Goal: Information Seeking & Learning: Learn about a topic

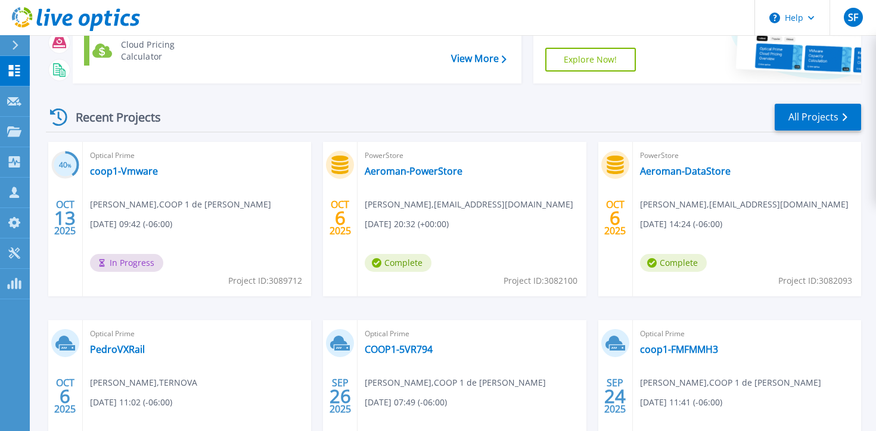
scroll to position [113, 0]
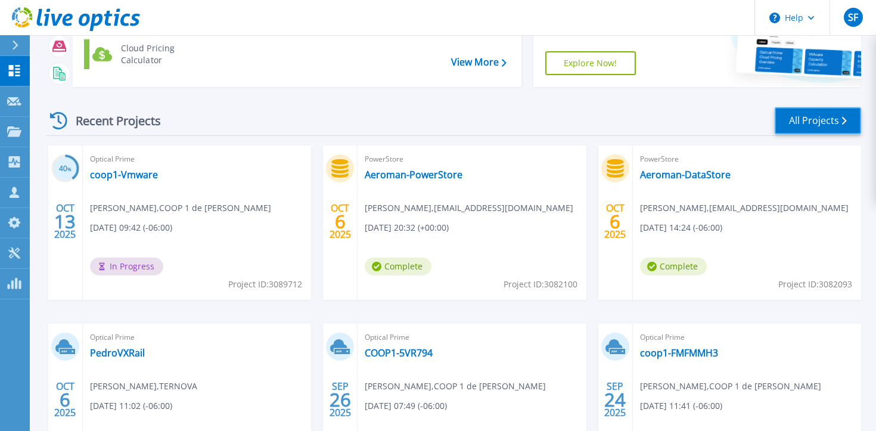
click at [808, 124] on link "All Projects" at bounding box center [818, 120] width 86 height 27
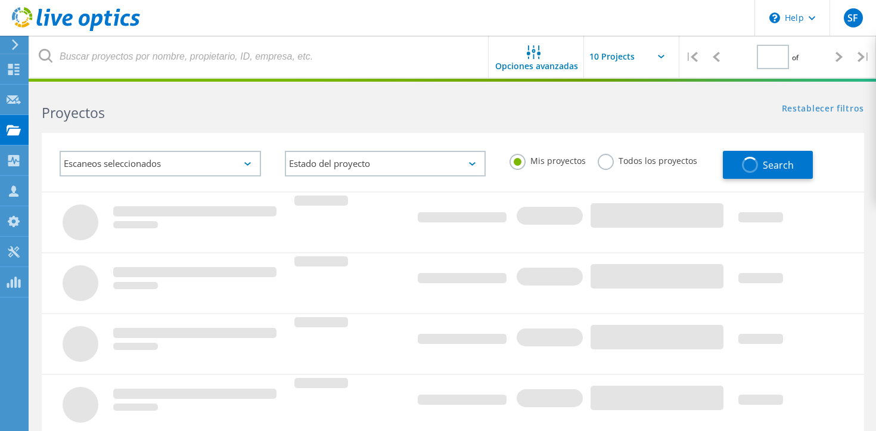
type input "1"
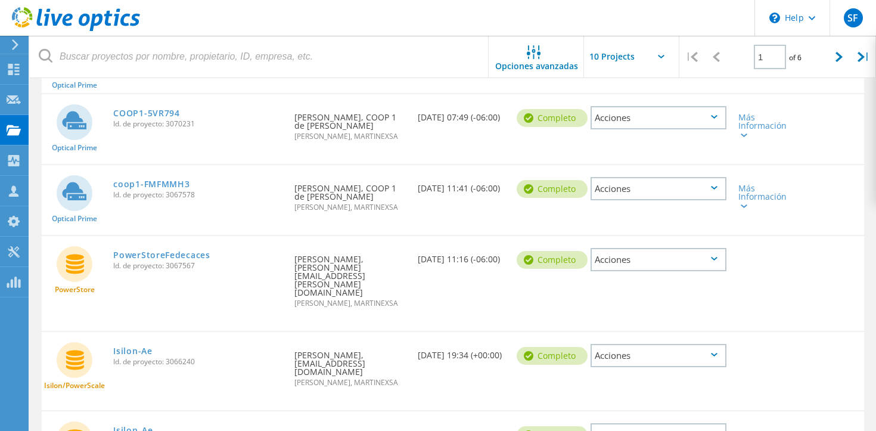
scroll to position [441, 0]
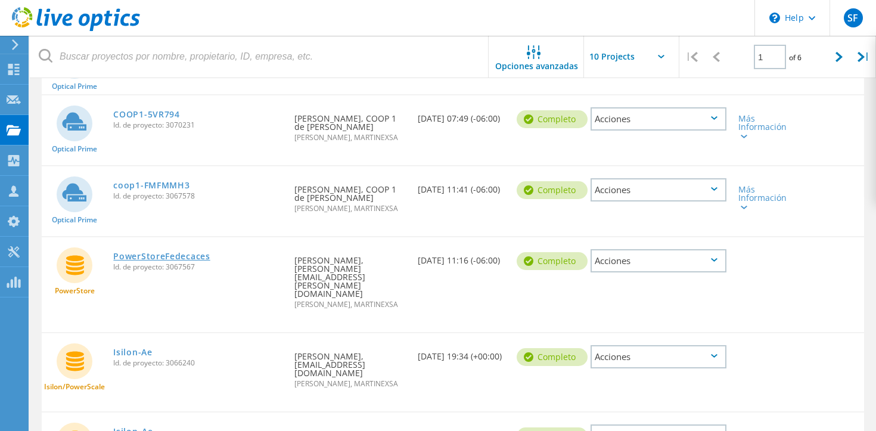
click at [147, 252] on link "PowerStoreFedecaces" at bounding box center [161, 256] width 97 height 8
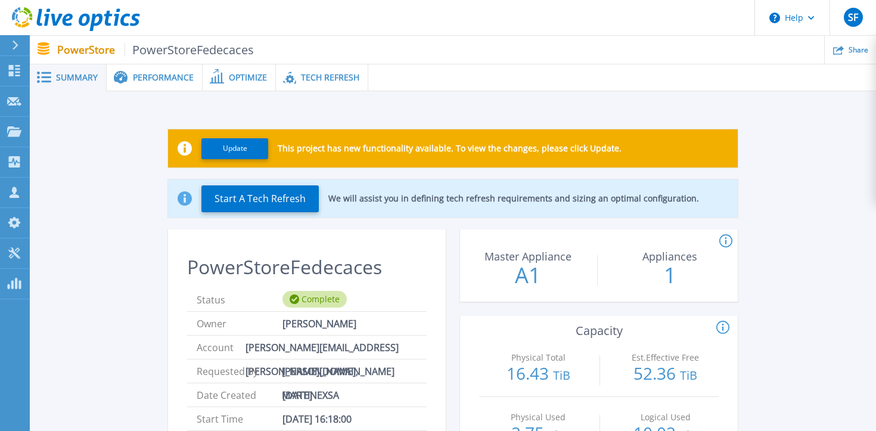
click at [323, 78] on span "Tech Refresh" at bounding box center [330, 77] width 58 height 8
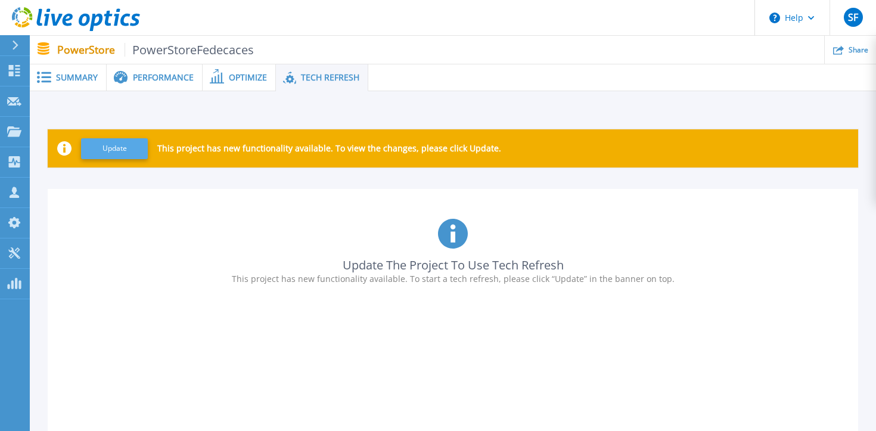
click at [110, 151] on button "Update" at bounding box center [114, 148] width 67 height 21
click at [358, 278] on p "This project has new functionality available. To start a tech refresh, please c…" at bounding box center [453, 279] width 443 height 10
click at [121, 147] on button "Update" at bounding box center [114, 148] width 67 height 21
click at [72, 77] on span "Summary" at bounding box center [77, 77] width 42 height 8
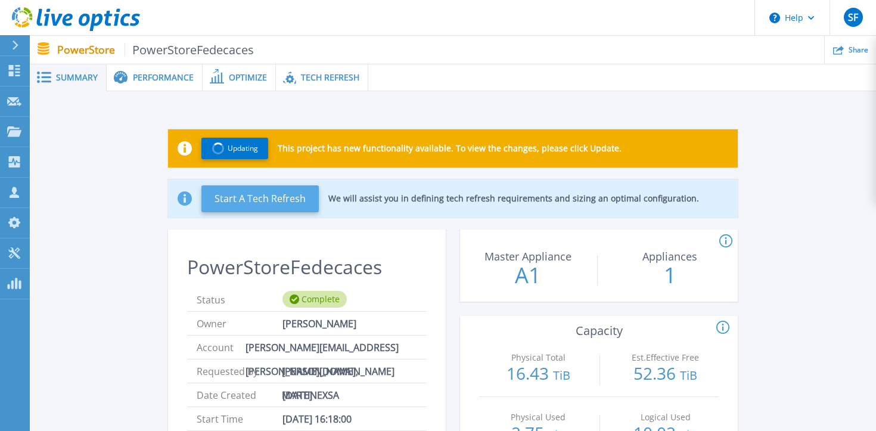
click at [247, 189] on button "Start A Tech Refresh" at bounding box center [259, 198] width 117 height 27
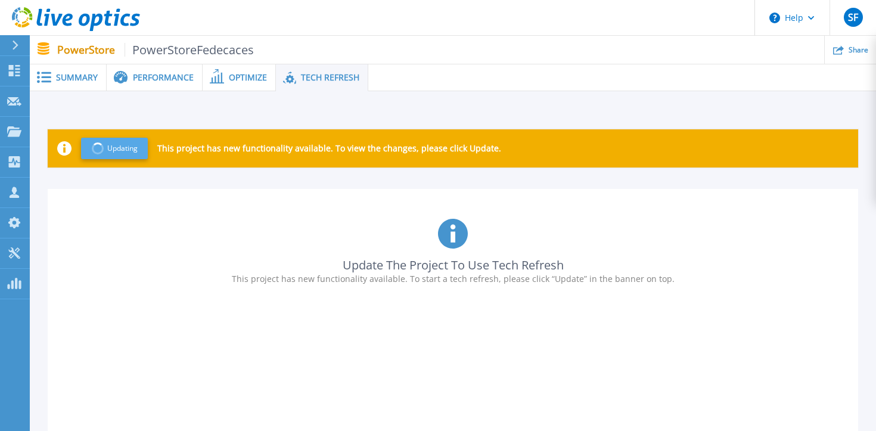
click at [116, 150] on span "Updating" at bounding box center [122, 148] width 30 height 8
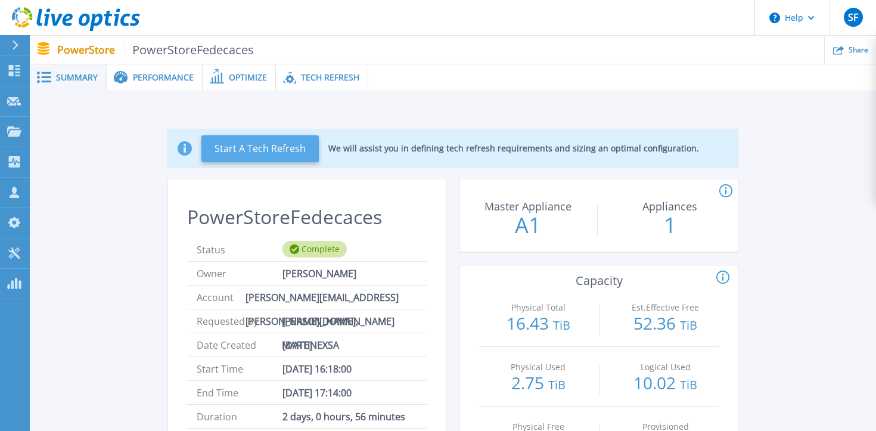
click at [231, 140] on button "Start A Tech Refresh" at bounding box center [259, 148] width 117 height 27
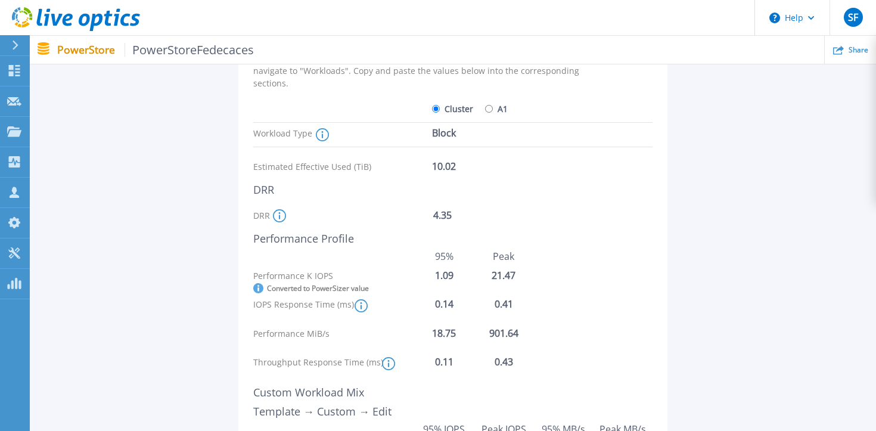
scroll to position [144, 0]
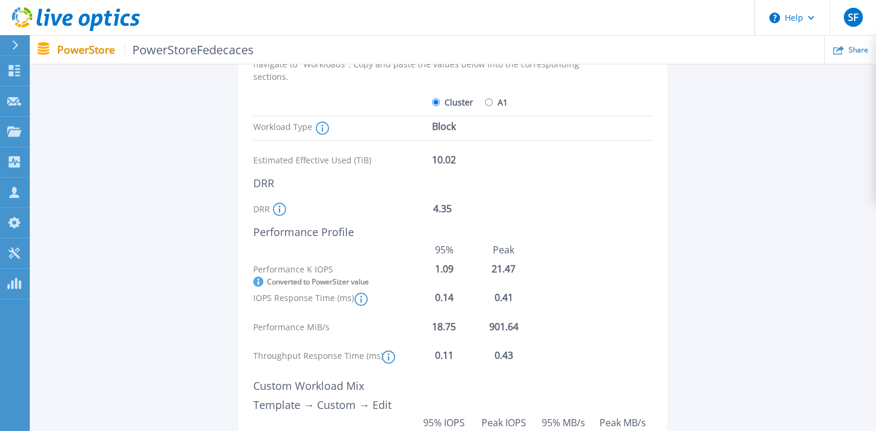
click at [487, 103] on input "A1" at bounding box center [489, 102] width 8 height 8
radio input "true"
click at [436, 103] on input "Cluster" at bounding box center [436, 102] width 8 height 8
radio input "true"
radio input "false"
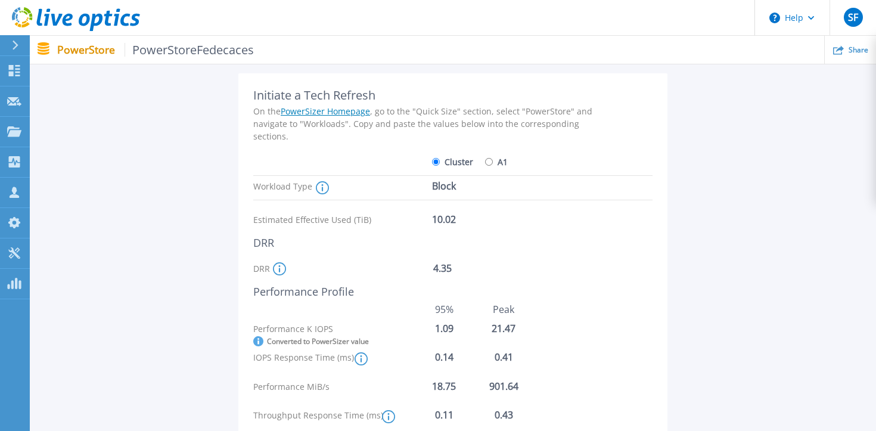
scroll to position [84, 0]
click at [444, 272] on div "4.35" at bounding box center [480, 275] width 95 height 21
click at [444, 225] on div "10.02" at bounding box center [479, 220] width 95 height 21
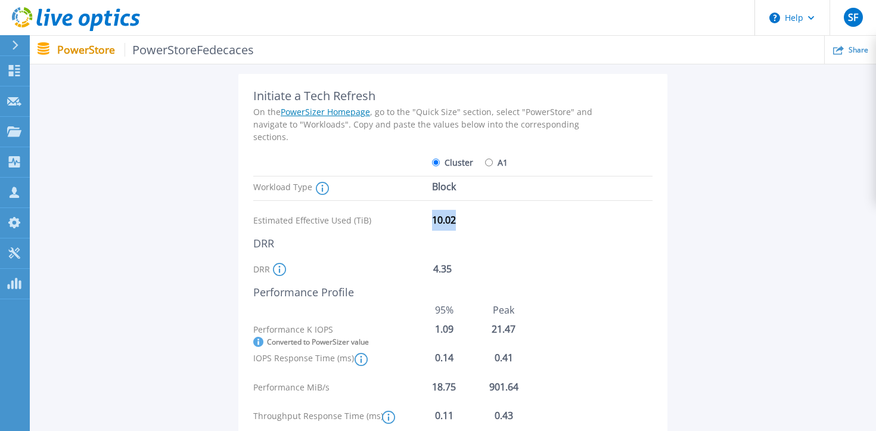
click at [483, 235] on div "Initiate a Tech Refresh On the PowerSizer Homepage , go to the "Quick Size" sec…" at bounding box center [429, 347] width 352 height 517
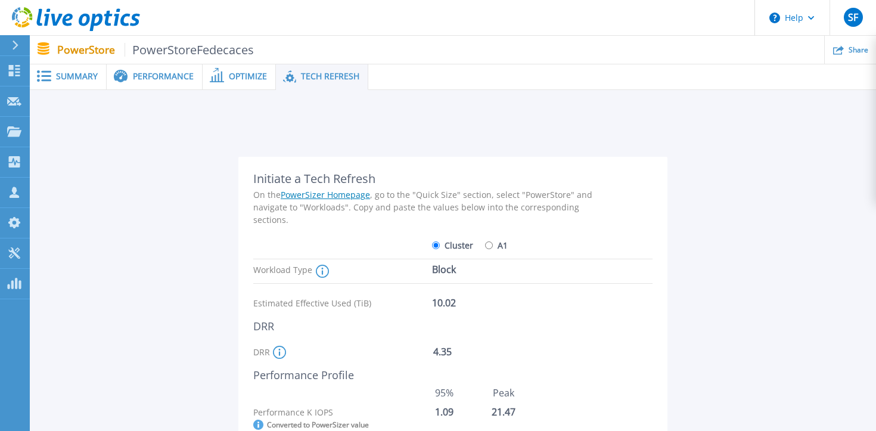
scroll to position [0, 0]
click at [77, 81] on span "Summary" at bounding box center [77, 77] width 42 height 8
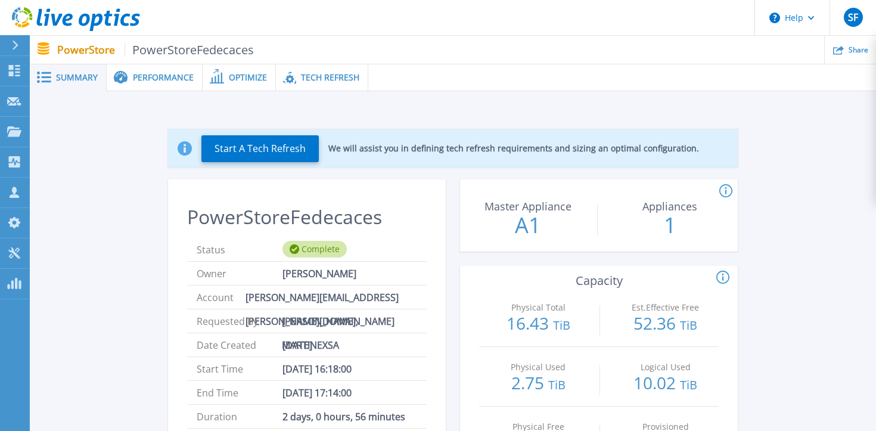
click at [315, 83] on div "Tech Refresh" at bounding box center [322, 77] width 92 height 27
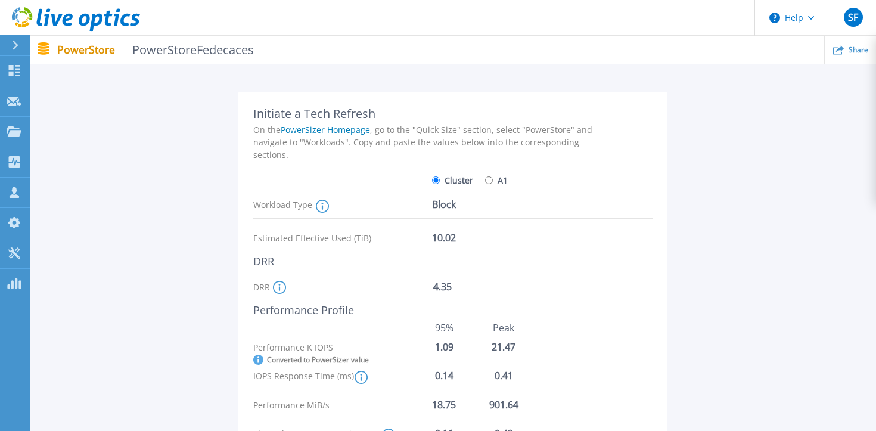
scroll to position [67, 0]
click at [447, 207] on div "Block" at bounding box center [479, 204] width 95 height 21
copy div "Block"
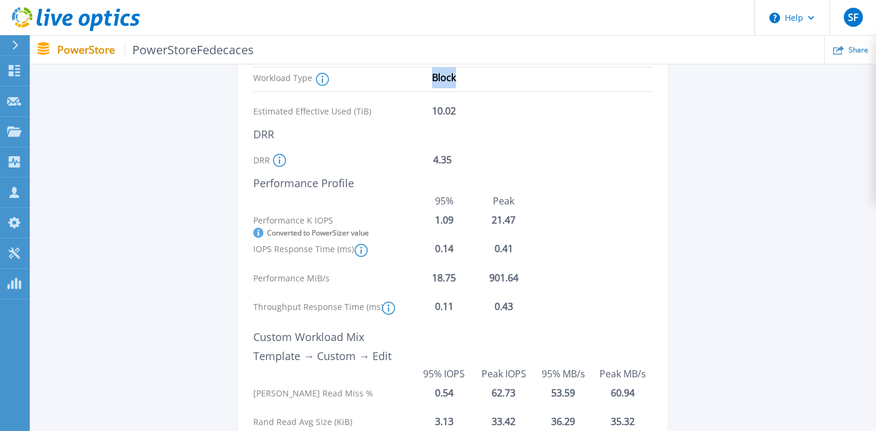
scroll to position [0, 0]
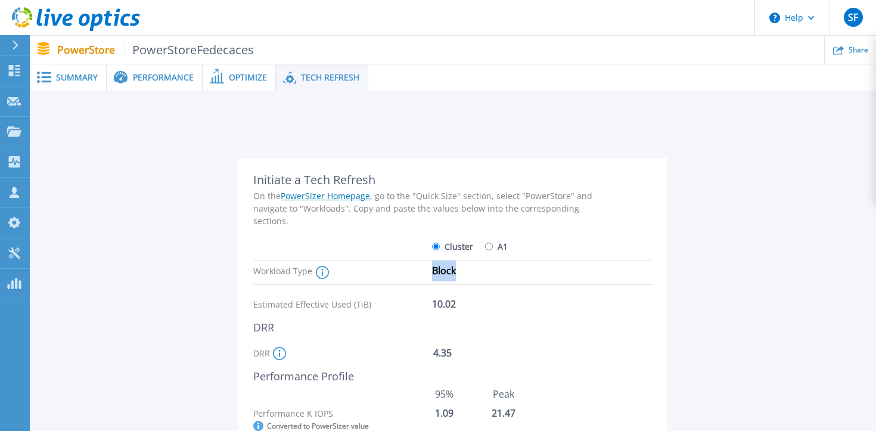
click at [94, 80] on span "Summary" at bounding box center [77, 77] width 42 height 8
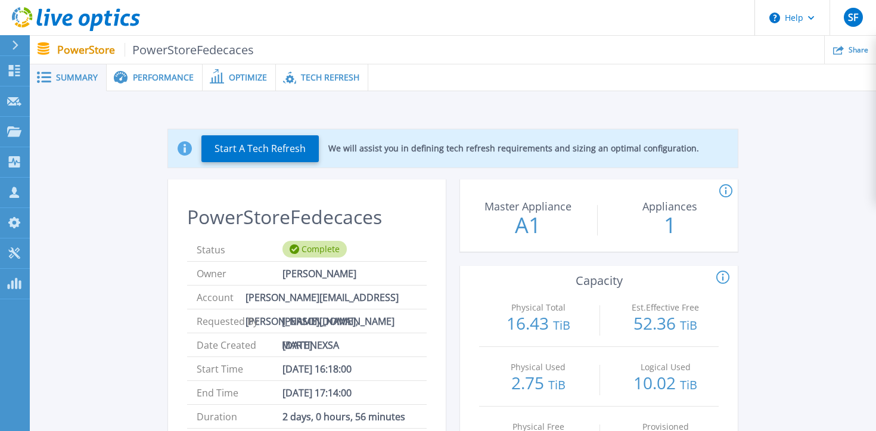
click at [321, 86] on div "Tech Refresh" at bounding box center [322, 77] width 92 height 27
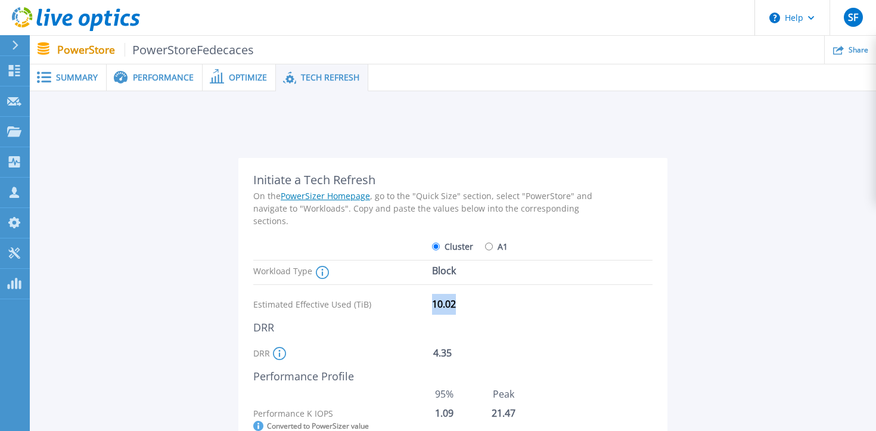
drag, startPoint x: 461, startPoint y: 303, endPoint x: 427, endPoint y: 304, distance: 34.0
click at [427, 304] on div "Estimated Effective Used (TiB) 10.02" at bounding box center [429, 304] width 352 height 21
copy div "10.02"
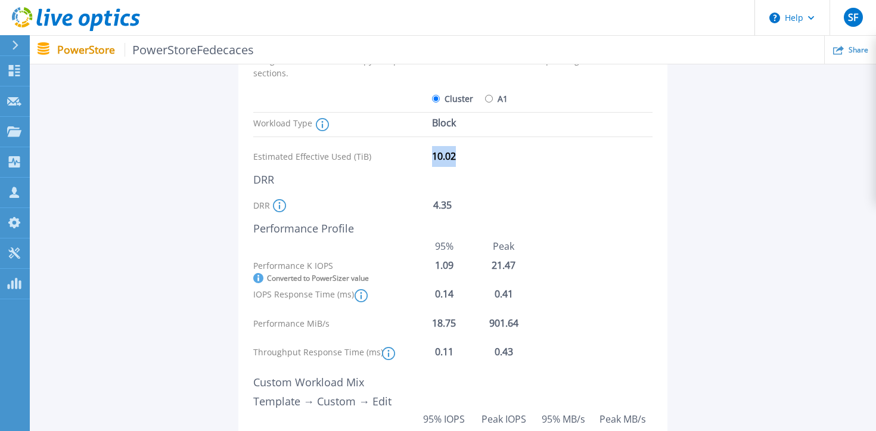
scroll to position [158, 0]
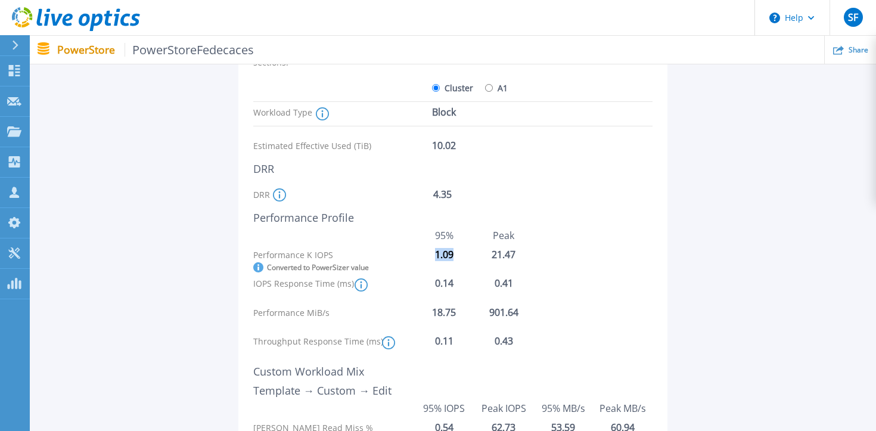
drag, startPoint x: 454, startPoint y: 256, endPoint x: 434, endPoint y: 256, distance: 20.3
click at [434, 256] on div "1.09" at bounding box center [444, 254] width 60 height 11
copy div "1.09"
drag, startPoint x: 453, startPoint y: 283, endPoint x: 429, endPoint y: 283, distance: 23.8
click at [429, 283] on div "Latency is the overall Appliance or Cluster level latency based on the workload…" at bounding box center [411, 284] width 114 height 13
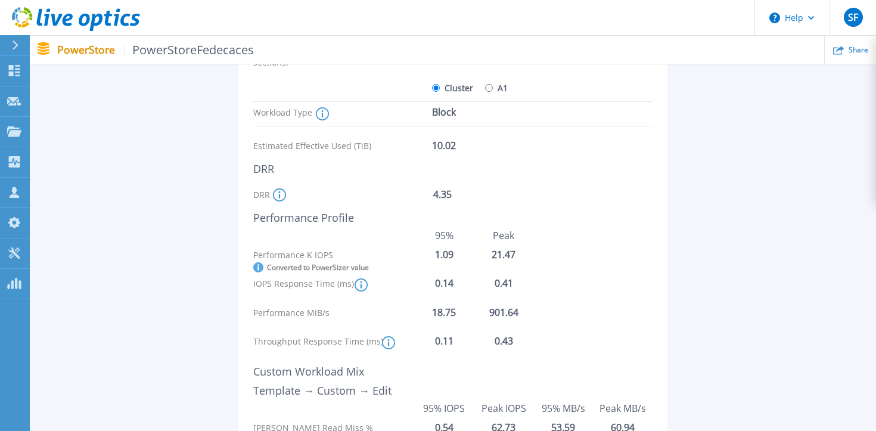
drag, startPoint x: 434, startPoint y: 282, endPoint x: 453, endPoint y: 286, distance: 19.4
click at [453, 286] on div "Latency is the overall Appliance or Cluster level latency based on the workload…" at bounding box center [411, 284] width 114 height 13
drag, startPoint x: 452, startPoint y: 281, endPoint x: 434, endPoint y: 281, distance: 18.5
click at [434, 281] on div "Latency is the overall Appliance or Cluster level latency based on the workload…" at bounding box center [411, 284] width 114 height 13
click at [445, 280] on div "Latency is the overall Appliance or Cluster level latency based on the workload…" at bounding box center [411, 284] width 114 height 13
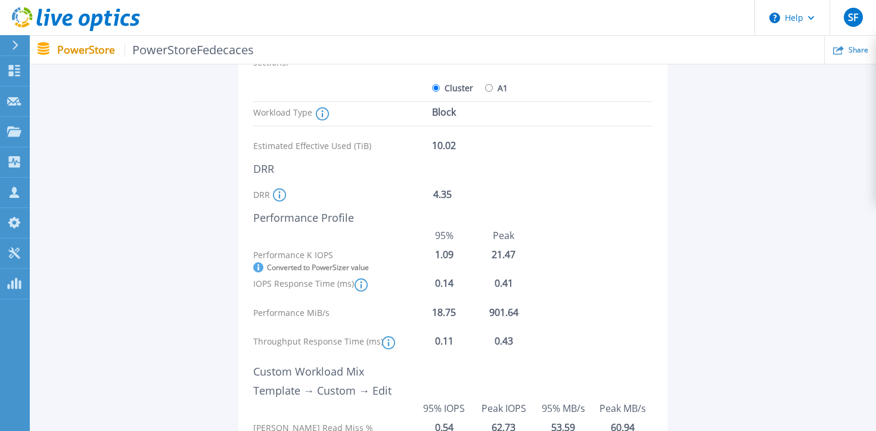
click at [445, 280] on div "Latency is the overall Appliance or Cluster level latency based on the workload…" at bounding box center [411, 284] width 114 height 13
copy div "0.14"
click at [444, 343] on div "Latency is the overall Appliance or Cluster level latency based on the workload…" at bounding box center [439, 342] width 114 height 13
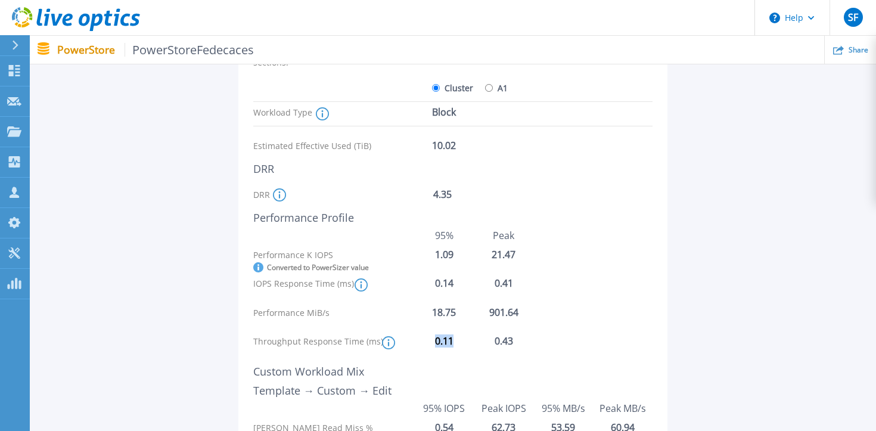
click at [444, 343] on div "Latency is the overall Appliance or Cluster level latency based on the workload…" at bounding box center [439, 342] width 114 height 13
copy div "0.11"
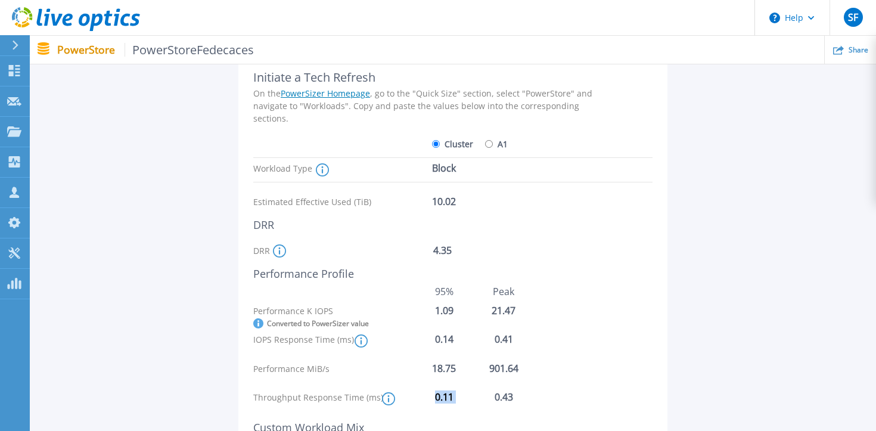
scroll to position [102, 0]
click at [282, 250] on icon at bounding box center [279, 251] width 13 height 13
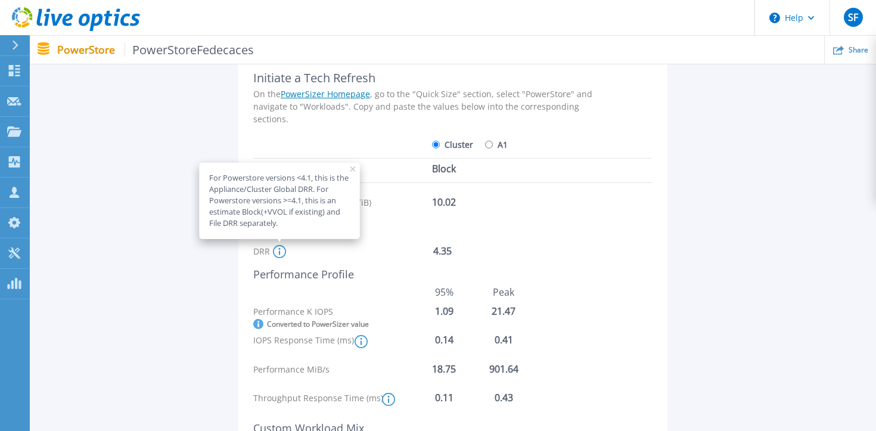
click at [365, 248] on div "For Powerstore versions <4.1, this is the Appliance/Cluster Global DRR. For Pow…" at bounding box center [353, 251] width 160 height 13
click at [403, 272] on div "Performance Profile" at bounding box center [429, 274] width 352 height 13
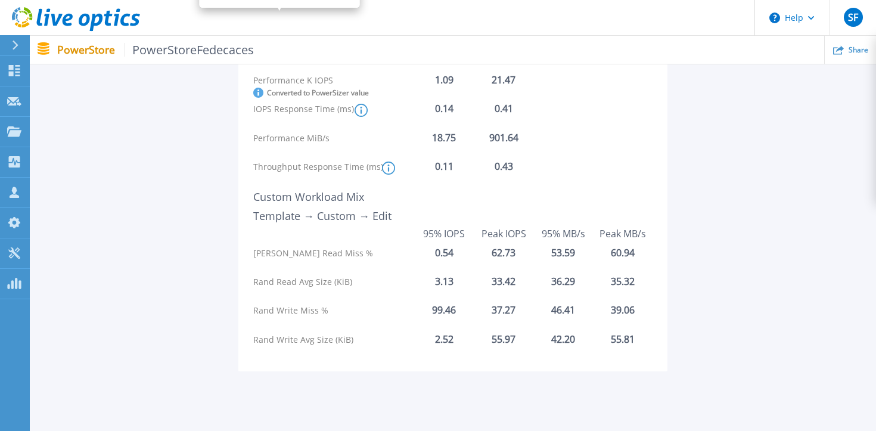
scroll to position [337, 0]
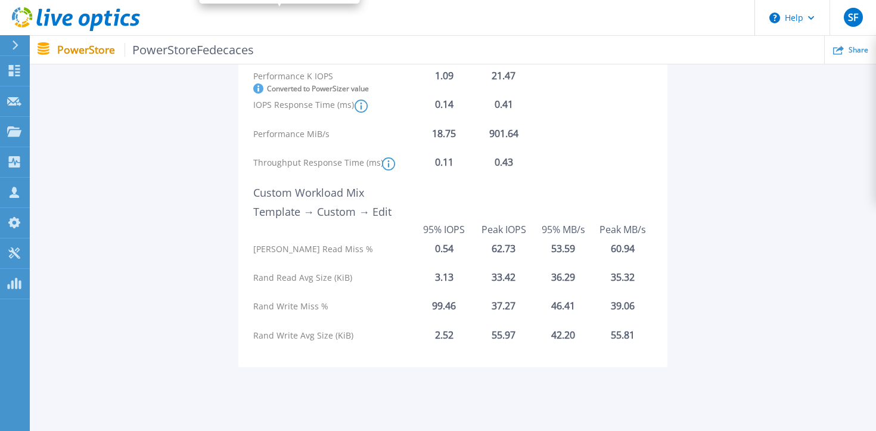
click at [416, 174] on div "Throughput Response Time (ms) Latency is the overall Appliance or Cluster level…" at bounding box center [452, 168] width 399 height 23
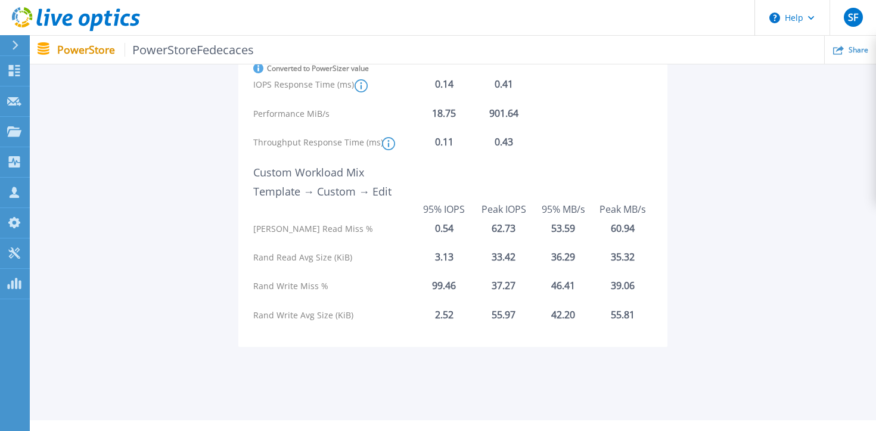
scroll to position [362, 0]
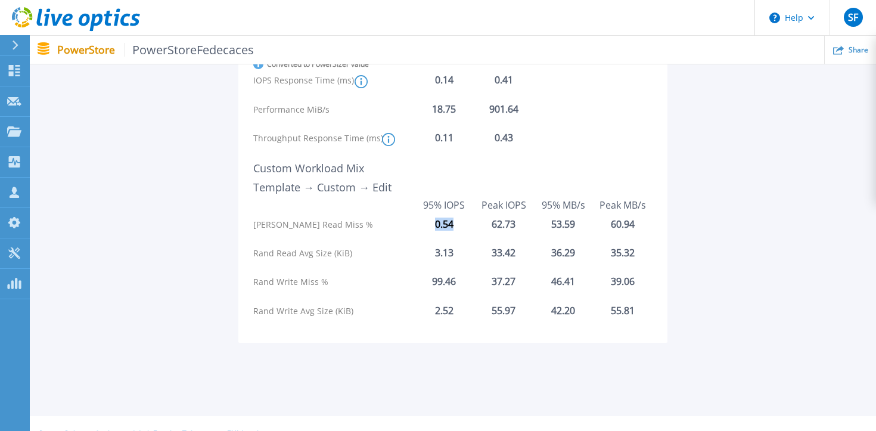
drag, startPoint x: 453, startPoint y: 224, endPoint x: 433, endPoint y: 224, distance: 20.9
click at [433, 224] on div "0.54" at bounding box center [444, 224] width 60 height 11
copy div "0.54"
drag, startPoint x: 455, startPoint y: 252, endPoint x: 427, endPoint y: 251, distance: 27.4
click at [427, 251] on div "3.13" at bounding box center [444, 252] width 60 height 11
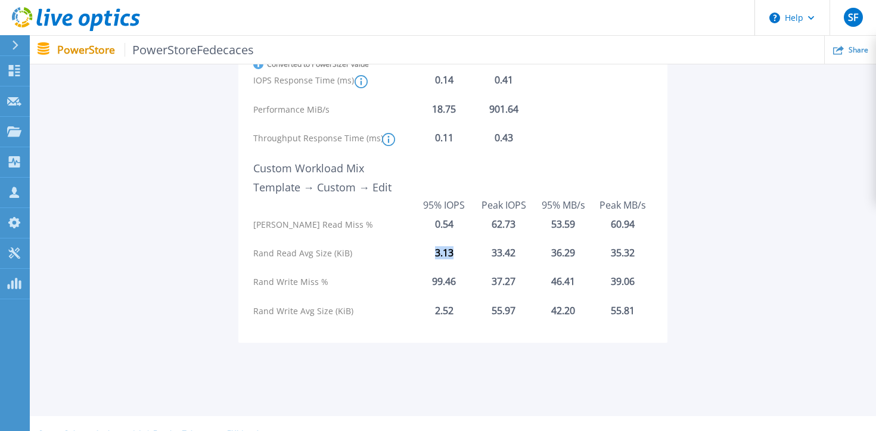
copy div "3.13"
click at [438, 284] on div "99.46" at bounding box center [444, 281] width 60 height 11
copy div "99.46"
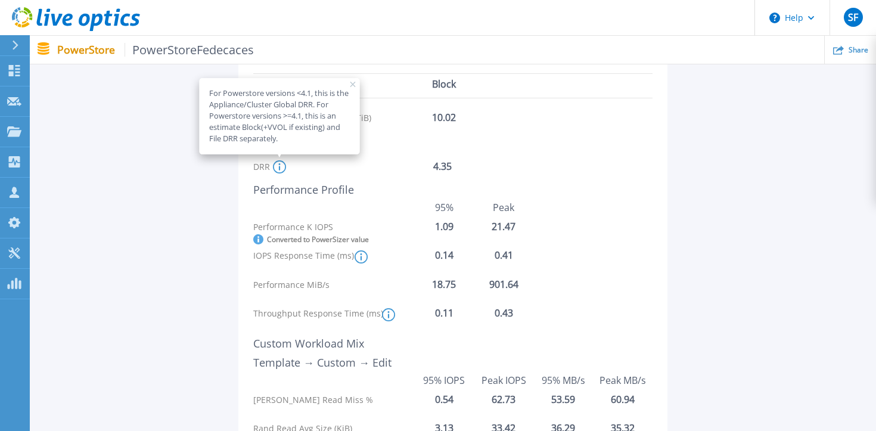
scroll to position [0, 0]
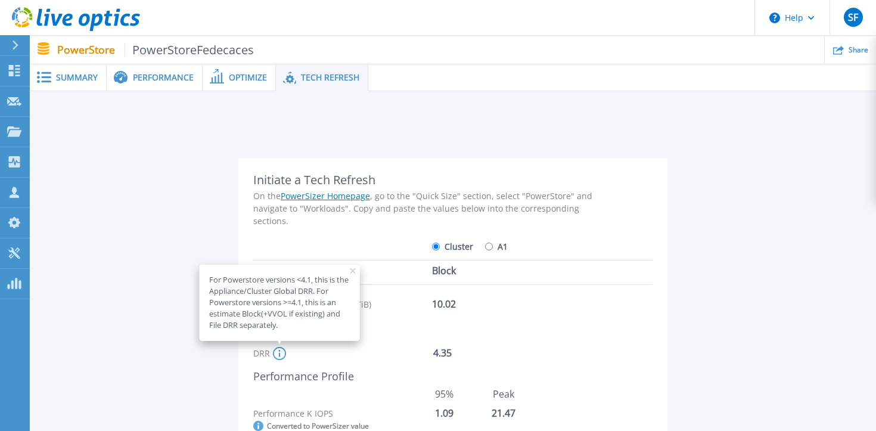
click at [76, 82] on span "Summary" at bounding box center [77, 77] width 42 height 8
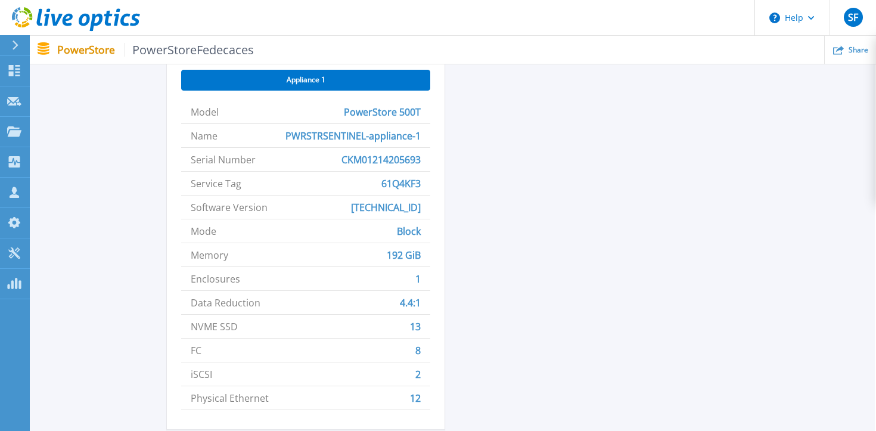
scroll to position [500, 1]
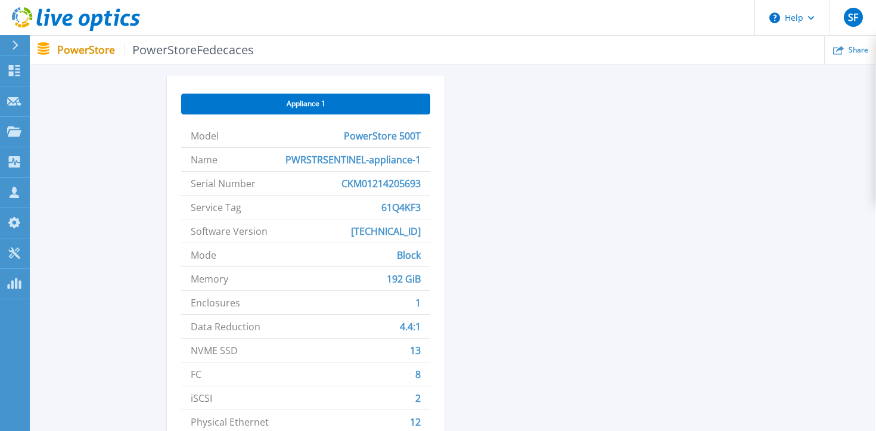
click at [418, 350] on span "13" at bounding box center [415, 349] width 11 height 23
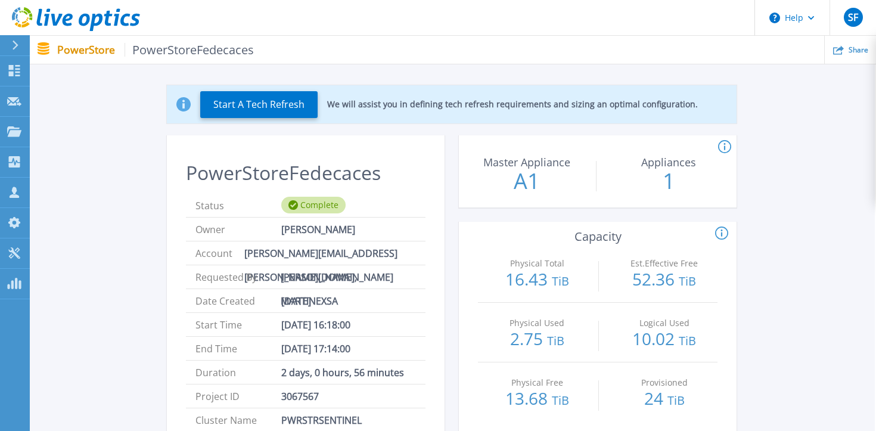
scroll to position [0, 1]
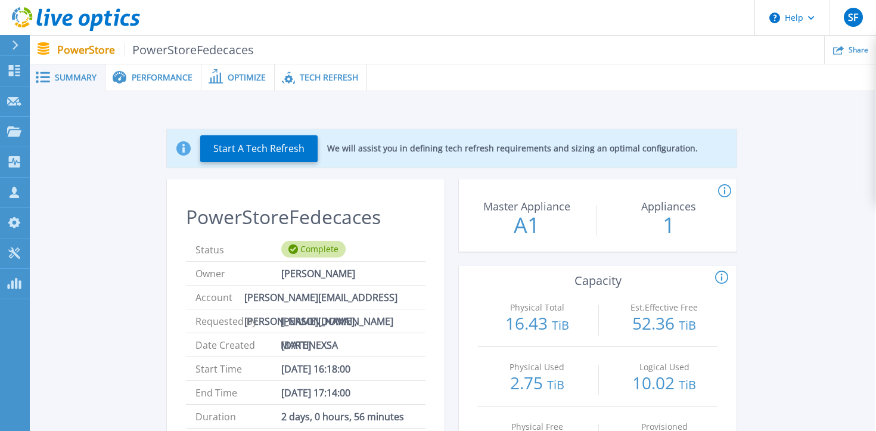
click at [169, 85] on div "Performance" at bounding box center [153, 77] width 96 height 27
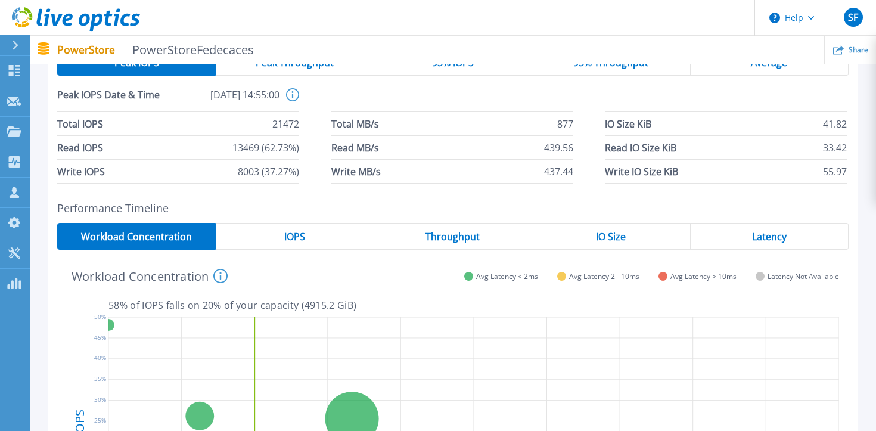
scroll to position [0, 0]
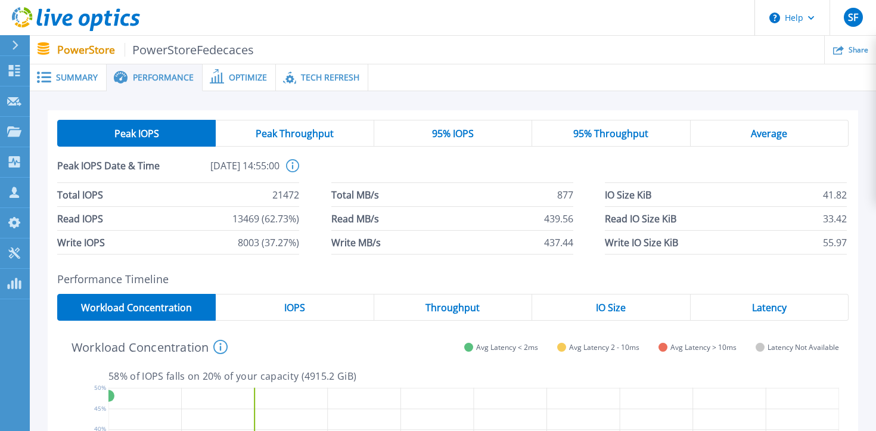
click at [312, 307] on div "IOPS" at bounding box center [295, 307] width 158 height 27
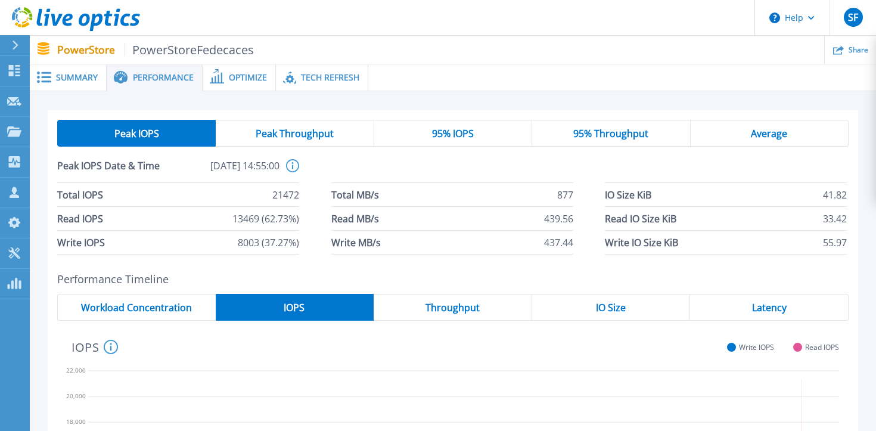
click at [463, 312] on span "Throughput" at bounding box center [452, 308] width 54 height 10
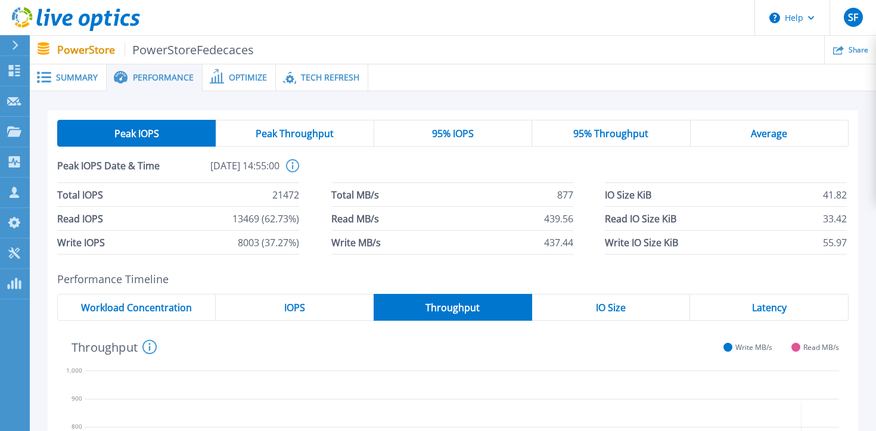
click at [602, 309] on span "IO Size" at bounding box center [611, 308] width 30 height 10
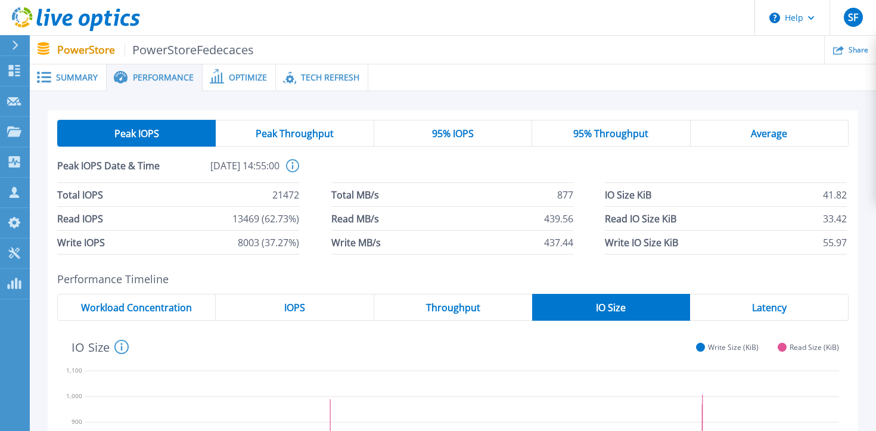
click at [799, 296] on div "Latency" at bounding box center [769, 307] width 158 height 27
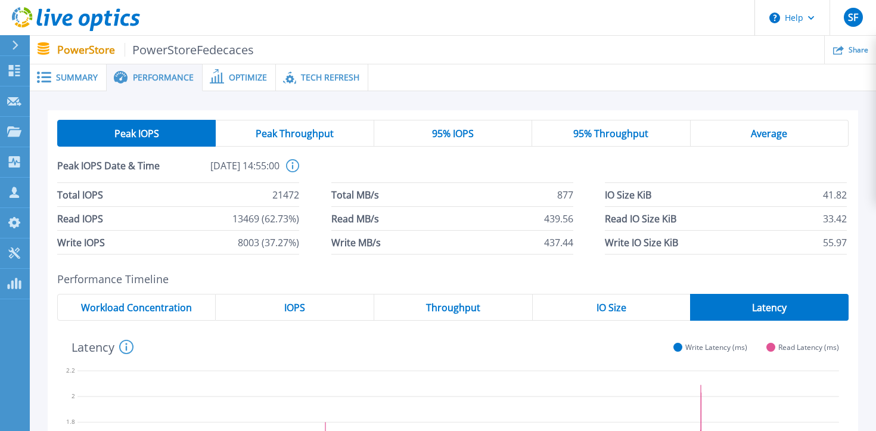
click at [231, 84] on div "Optimize" at bounding box center [239, 77] width 73 height 27
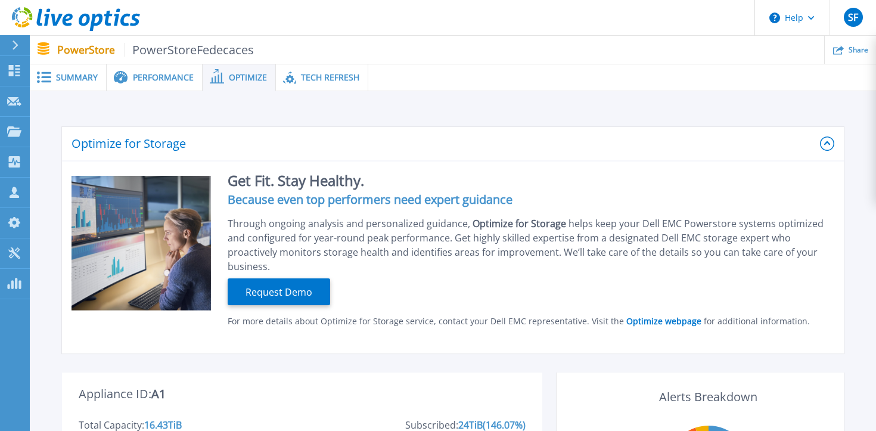
click at [319, 84] on div "Tech Refresh" at bounding box center [322, 77] width 92 height 27
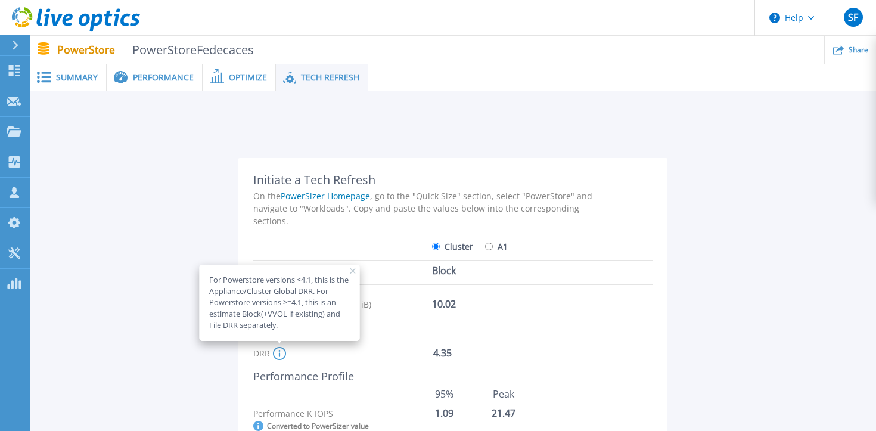
click at [579, 296] on div "Estimated Effective Used (TiB) 10.02" at bounding box center [429, 304] width 352 height 21
click at [81, 80] on span "Summary" at bounding box center [77, 77] width 42 height 8
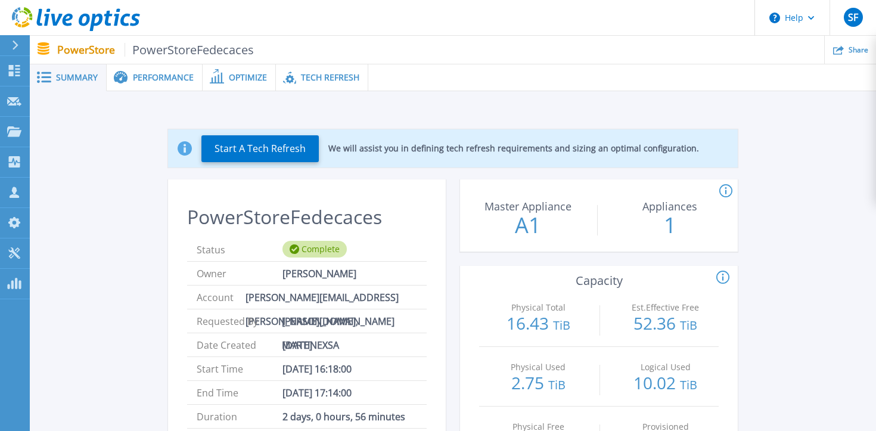
click at [145, 79] on span "Performance" at bounding box center [163, 77] width 61 height 8
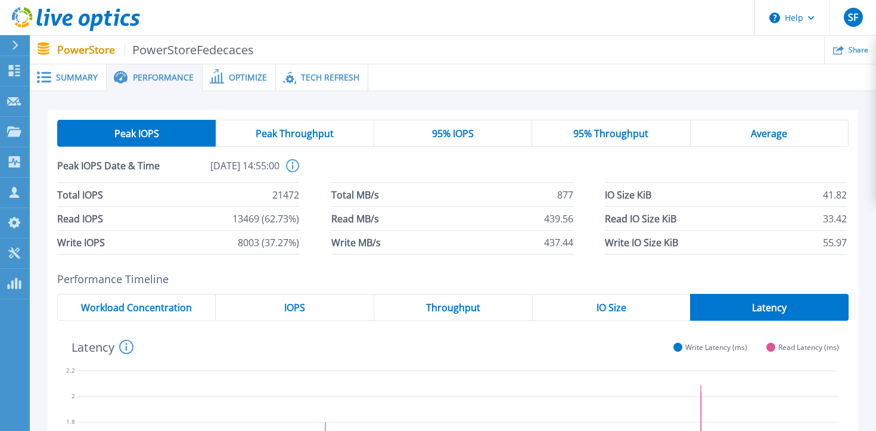
click at [246, 78] on span "Optimize" at bounding box center [248, 77] width 38 height 8
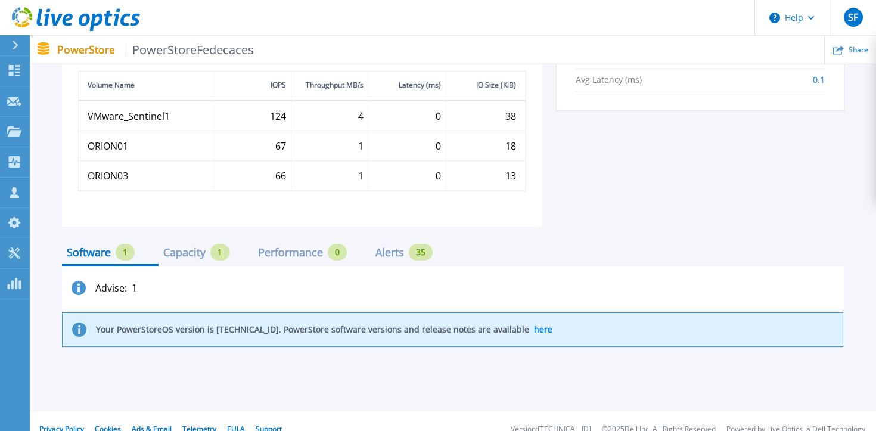
scroll to position [632, 0]
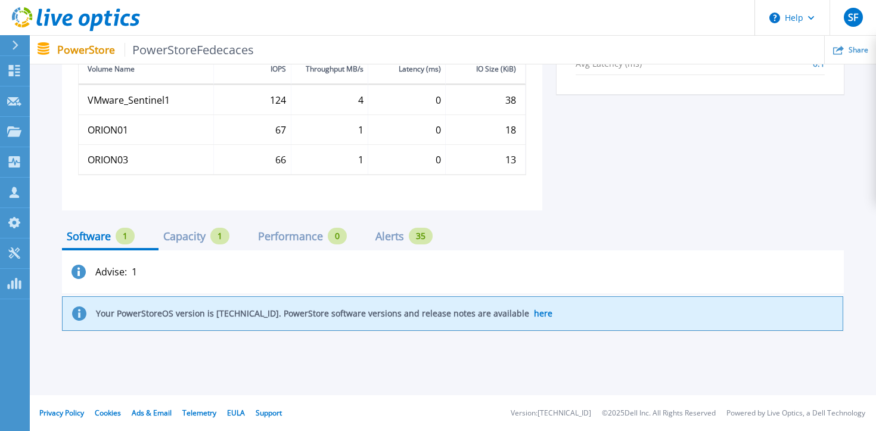
click at [183, 241] on div "Capacity" at bounding box center [184, 236] width 42 height 10
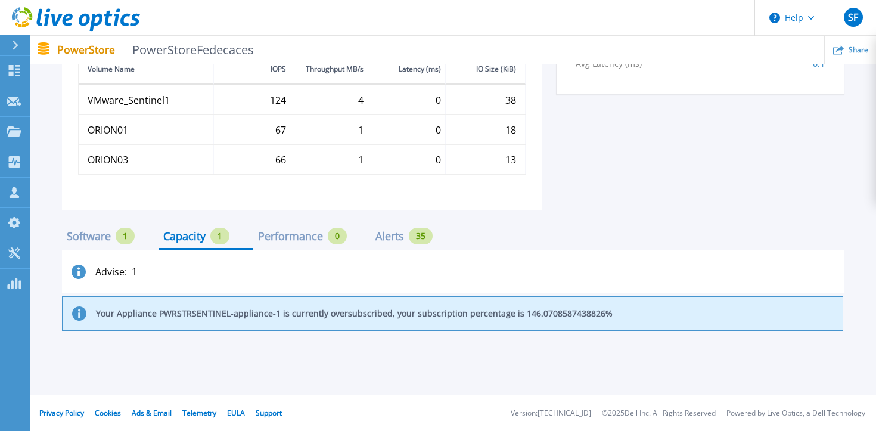
click at [311, 232] on div "Performance" at bounding box center [290, 236] width 65 height 10
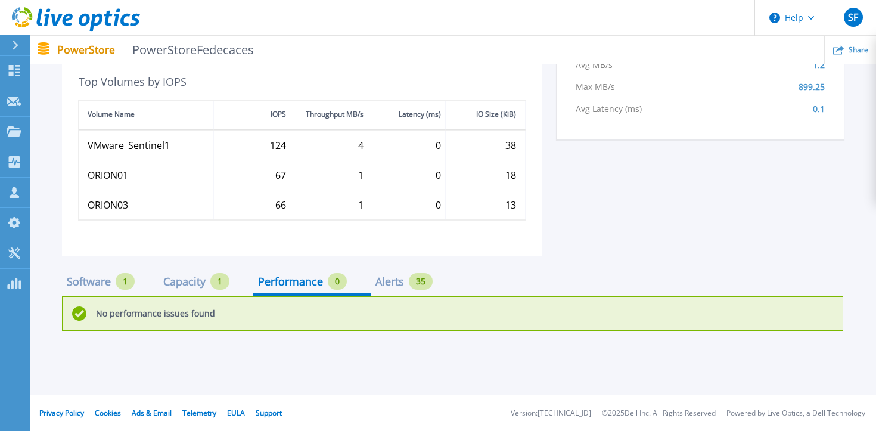
click at [419, 270] on div "Software 1 Capacity 1 Performance 0 Alerts 35 No performance issues found" at bounding box center [453, 294] width 782 height 76
click at [396, 279] on div "Alerts" at bounding box center [389, 281] width 29 height 10
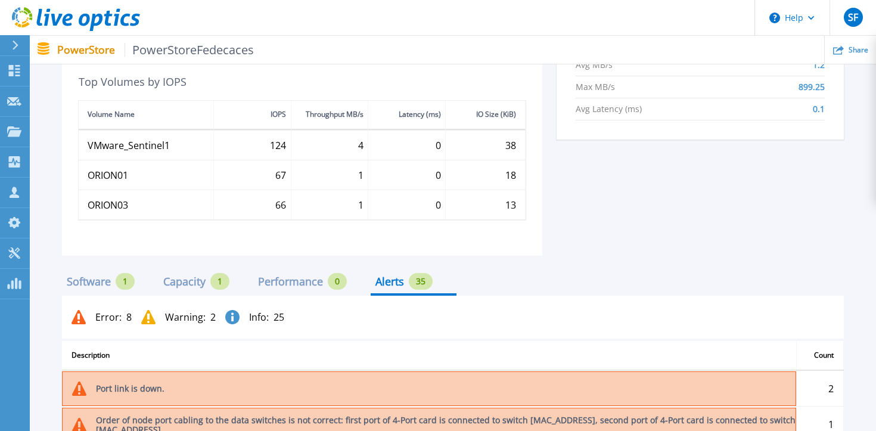
scroll to position [632, 0]
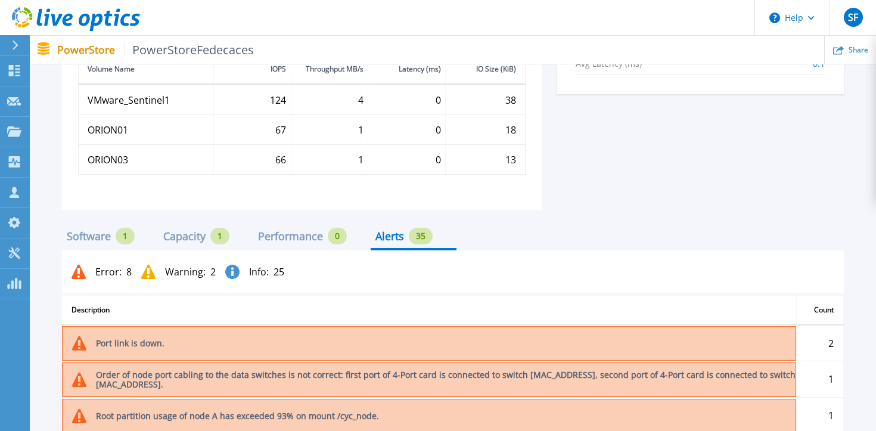
click at [97, 235] on div "Software" at bounding box center [89, 236] width 44 height 10
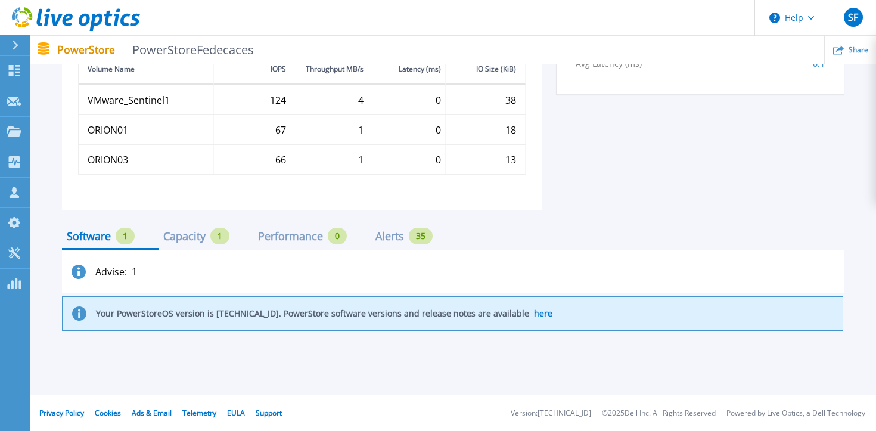
click at [192, 247] on div "Capacity 1" at bounding box center [205, 239] width 95 height 21
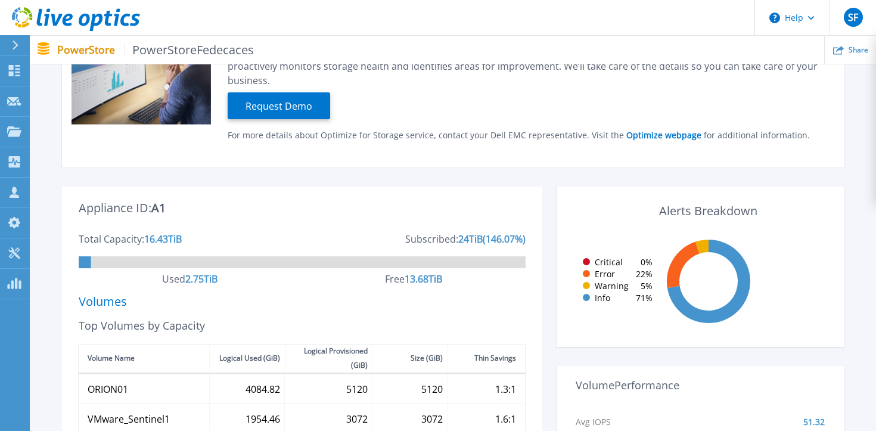
scroll to position [179, 0]
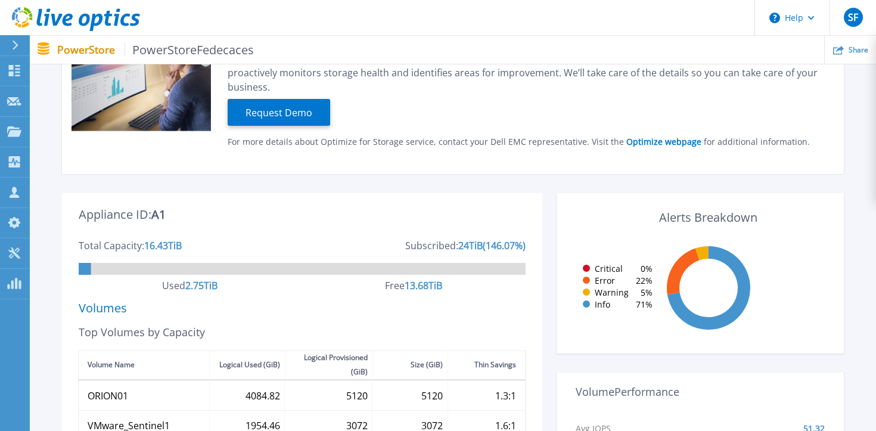
click at [469, 247] on div "24 TiB" at bounding box center [470, 246] width 24 height 10
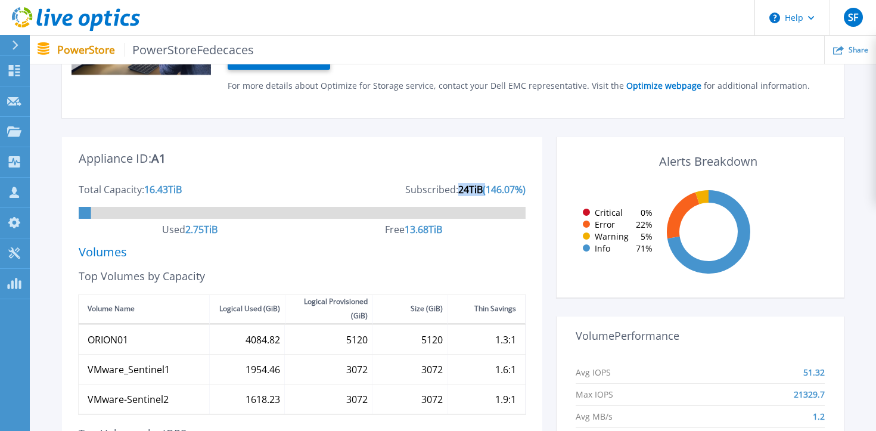
scroll to position [239, 0]
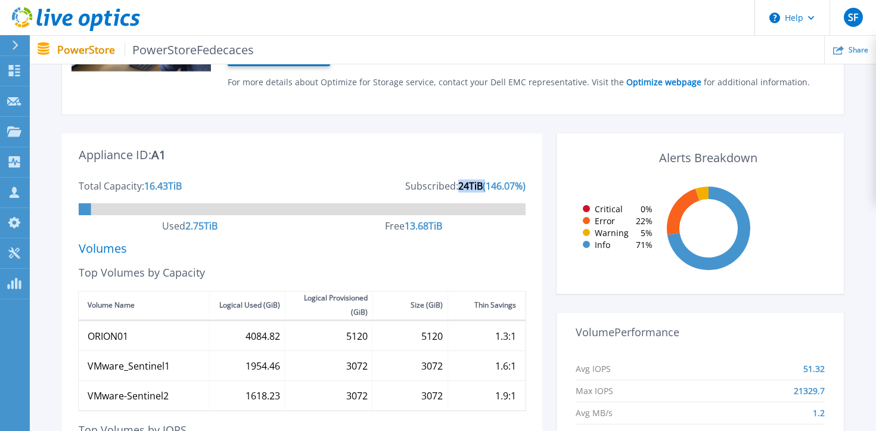
click at [437, 171] on div "Appliance ID: A1" at bounding box center [302, 165] width 447 height 31
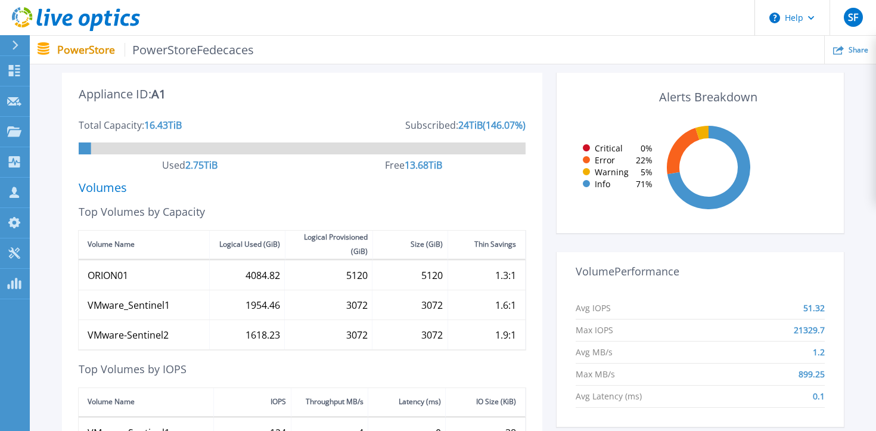
scroll to position [340, 0]
